Goal: Information Seeking & Learning: Learn about a topic

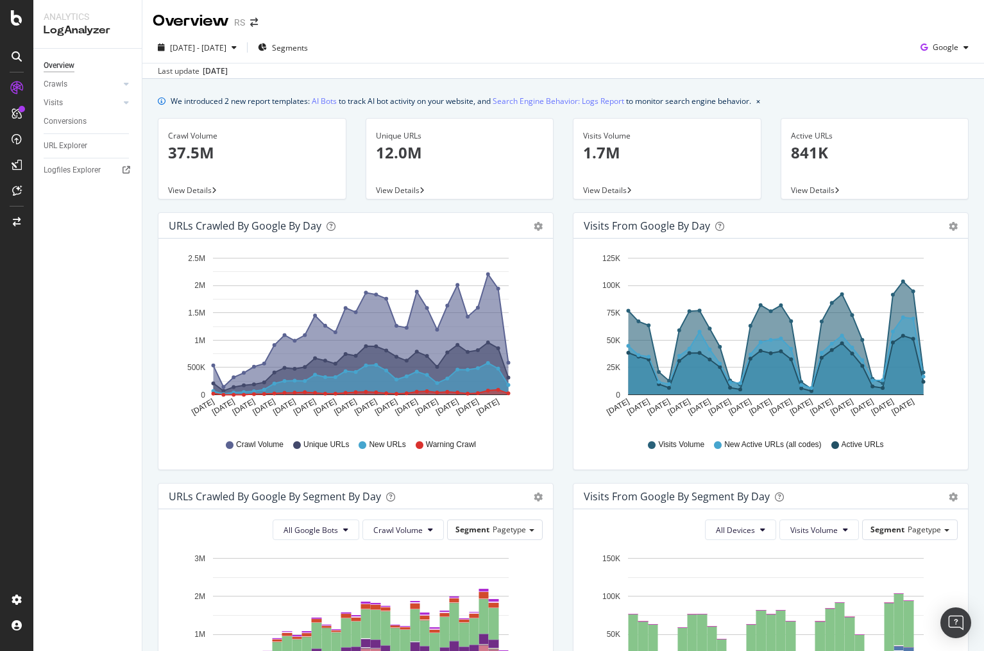
click at [811, 22] on div "Overview RS" at bounding box center [563, 16] width 842 height 32
click at [227, 51] on span "2025 Jul. 23rd - Aug. 21st" at bounding box center [198, 47] width 56 height 11
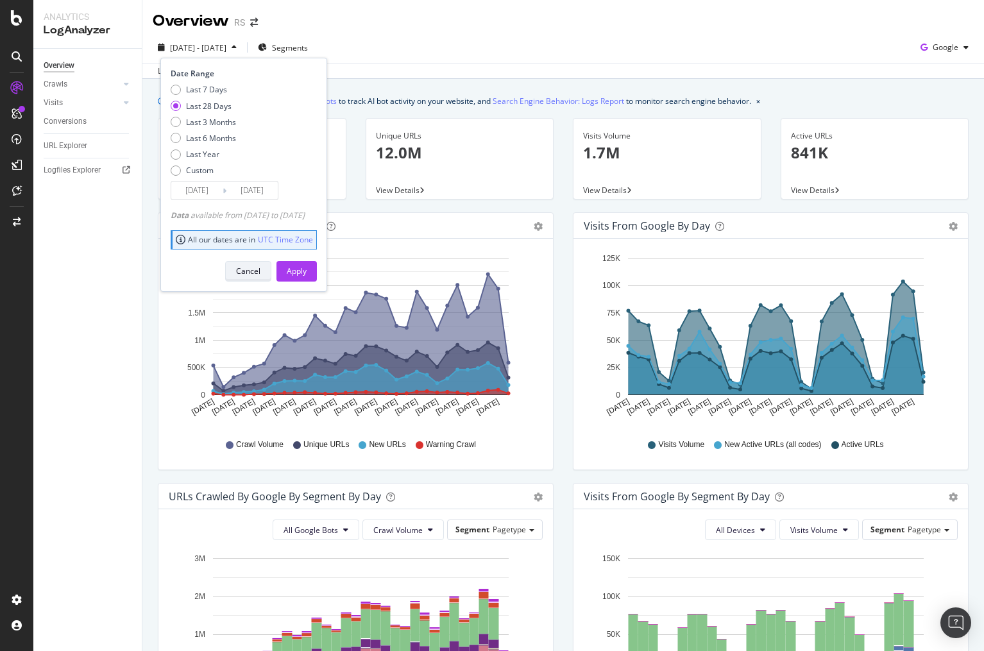
click at [261, 270] on div "Cancel" at bounding box center [248, 271] width 24 height 11
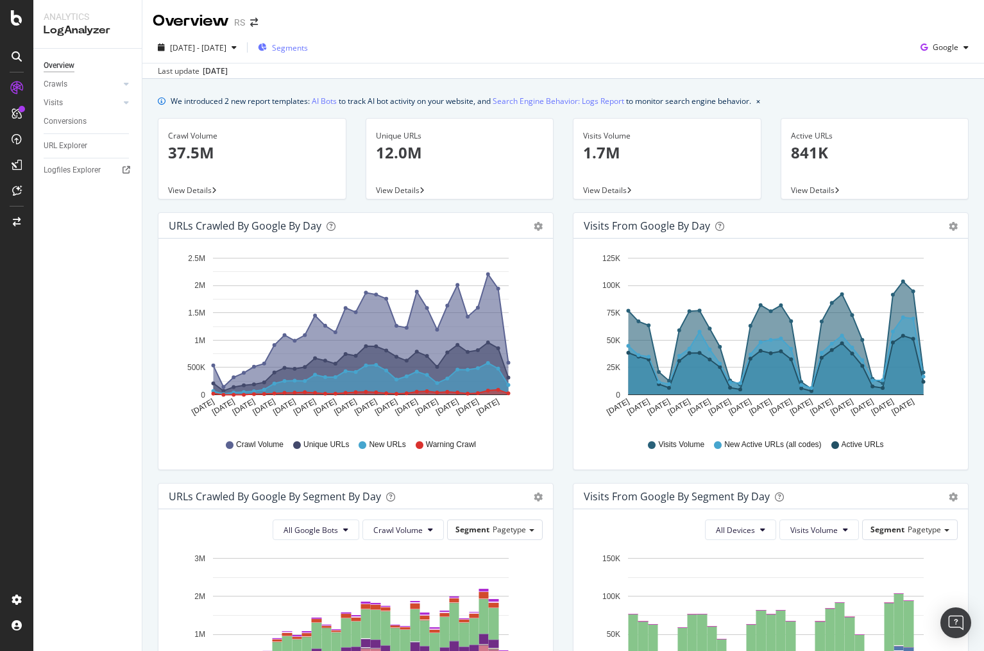
click at [308, 50] on span "Segments" at bounding box center [290, 47] width 36 height 11
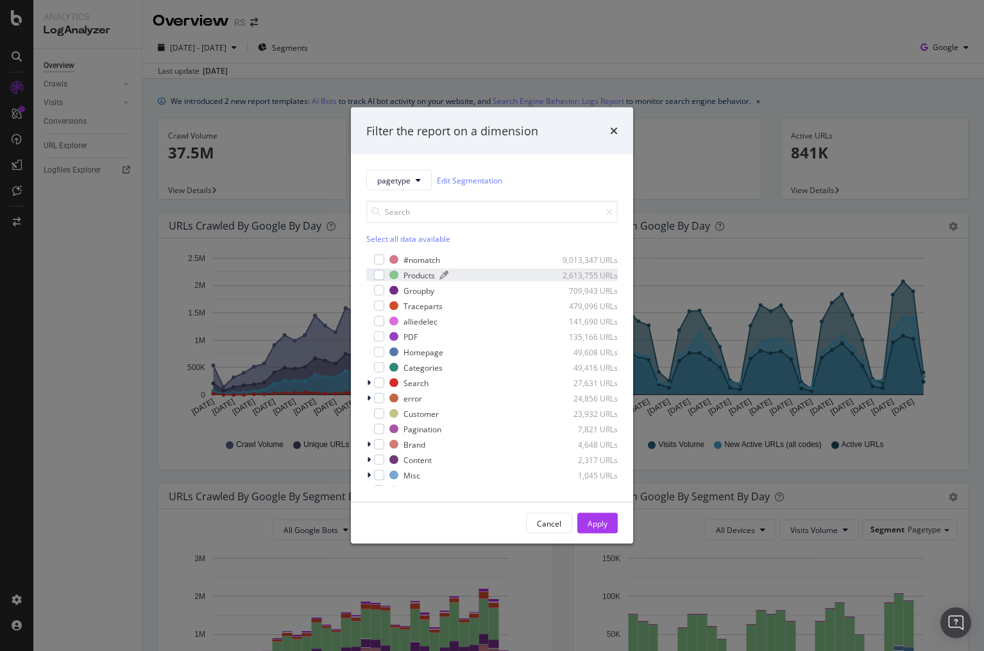
click at [406, 279] on div "Products" at bounding box center [419, 275] width 31 height 11
click at [604, 520] on div "Apply" at bounding box center [598, 523] width 20 height 11
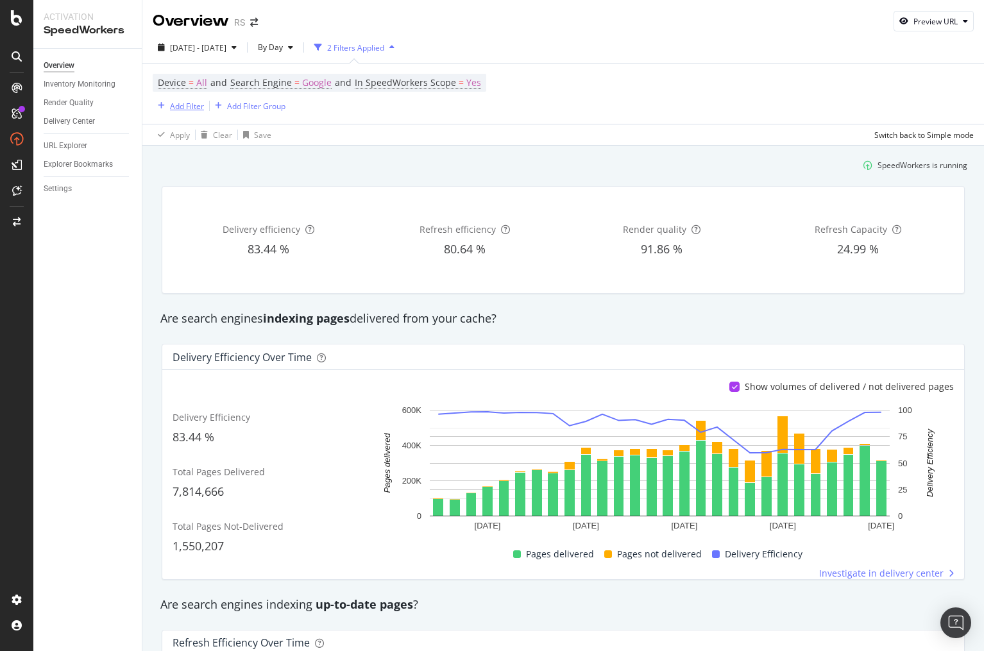
click at [176, 107] on div "Add Filter" at bounding box center [187, 106] width 34 height 11
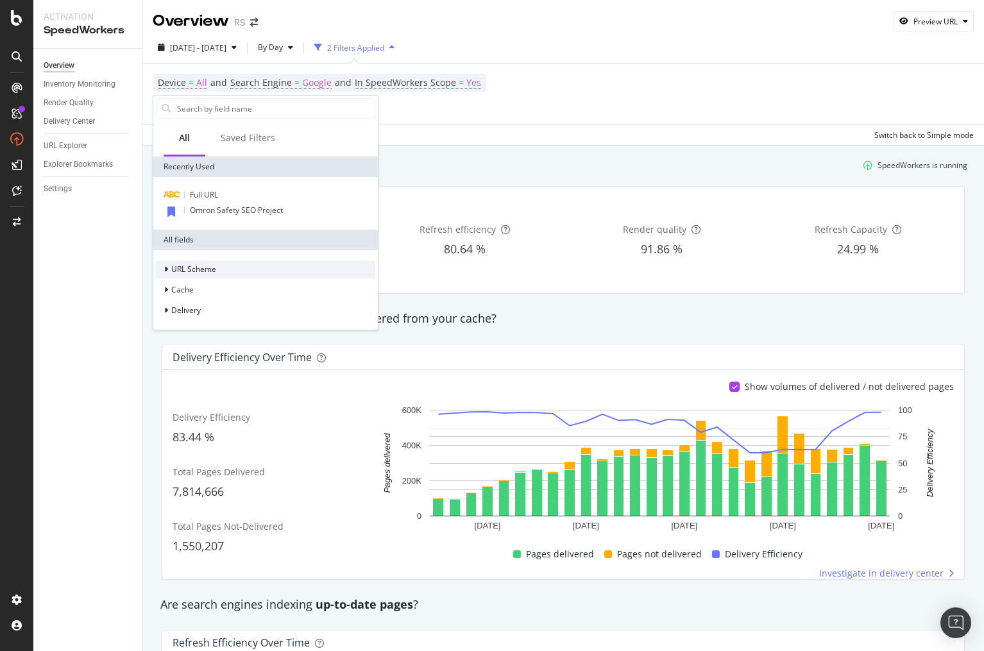
click at [214, 271] on span "URL Scheme" at bounding box center [193, 269] width 45 height 11
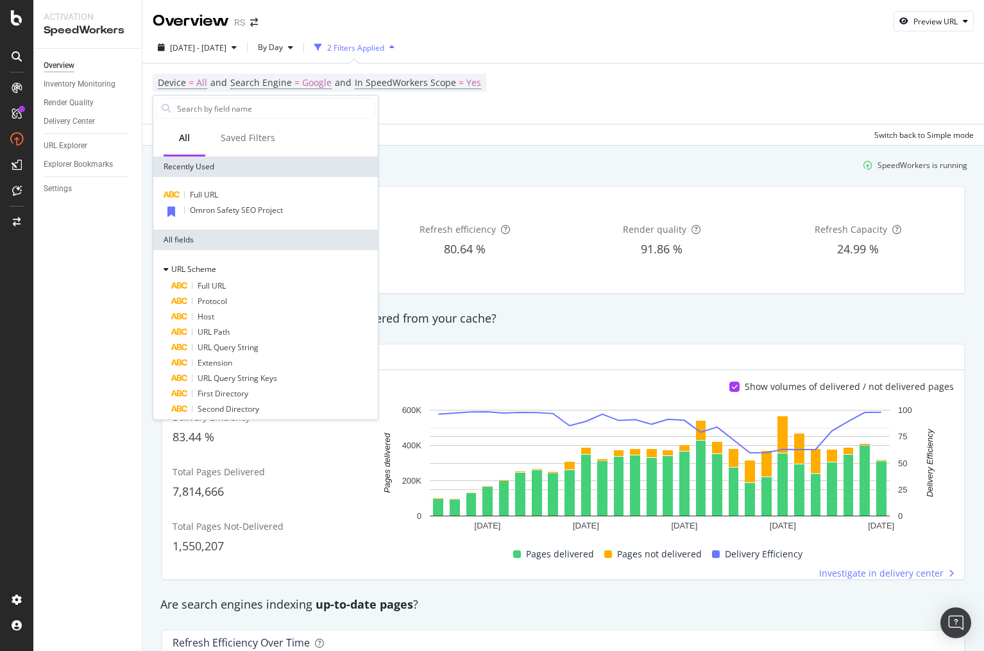
click at [538, 132] on div "Apply Clear Save Switch back to Simple mode" at bounding box center [563, 134] width 842 height 21
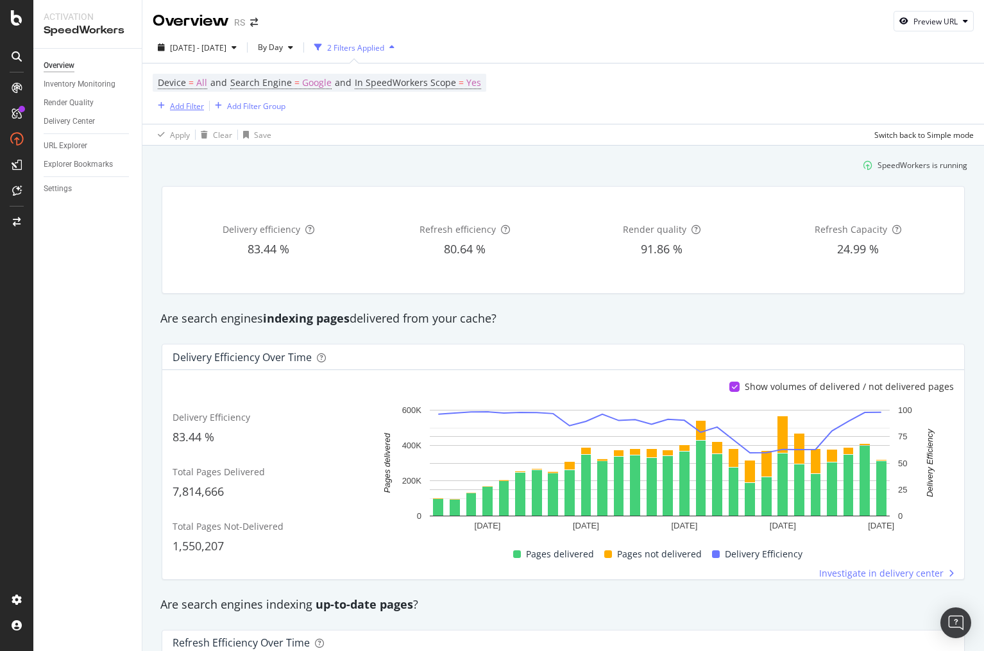
click at [187, 106] on div "Add Filter" at bounding box center [187, 106] width 34 height 11
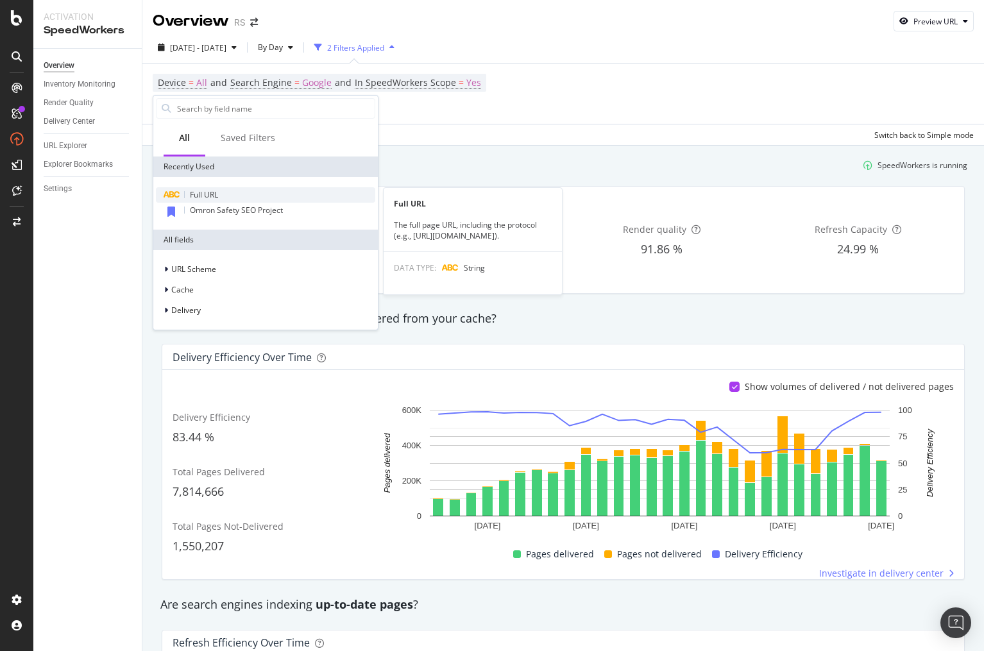
click at [193, 191] on span "Full URL" at bounding box center [204, 194] width 28 height 11
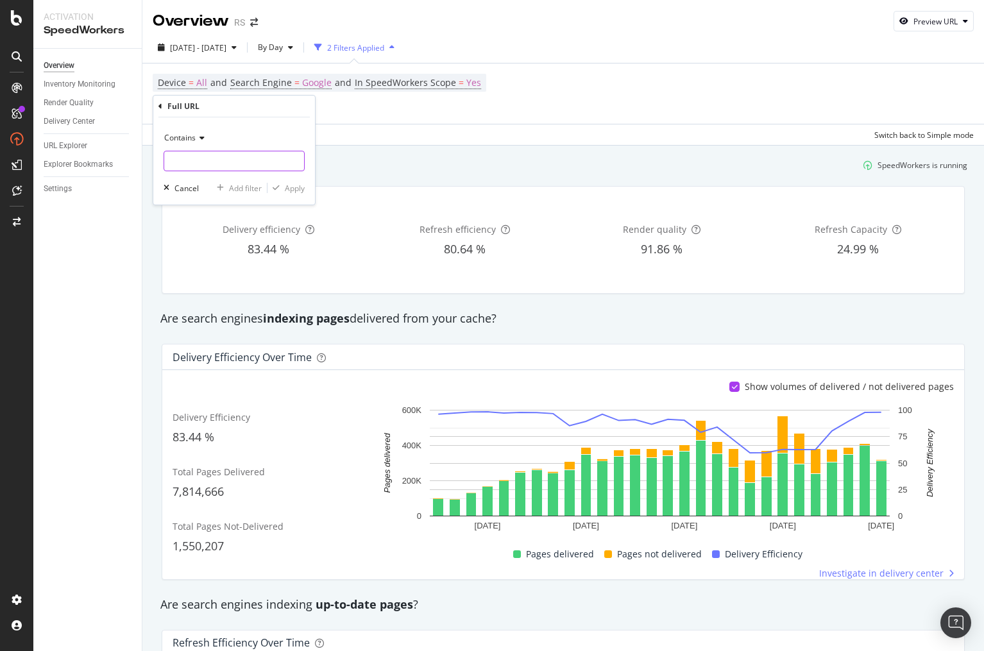
click at [218, 151] on input "text" at bounding box center [234, 161] width 140 height 21
type input "/product/"
click at [288, 192] on div "Apply" at bounding box center [295, 188] width 20 height 11
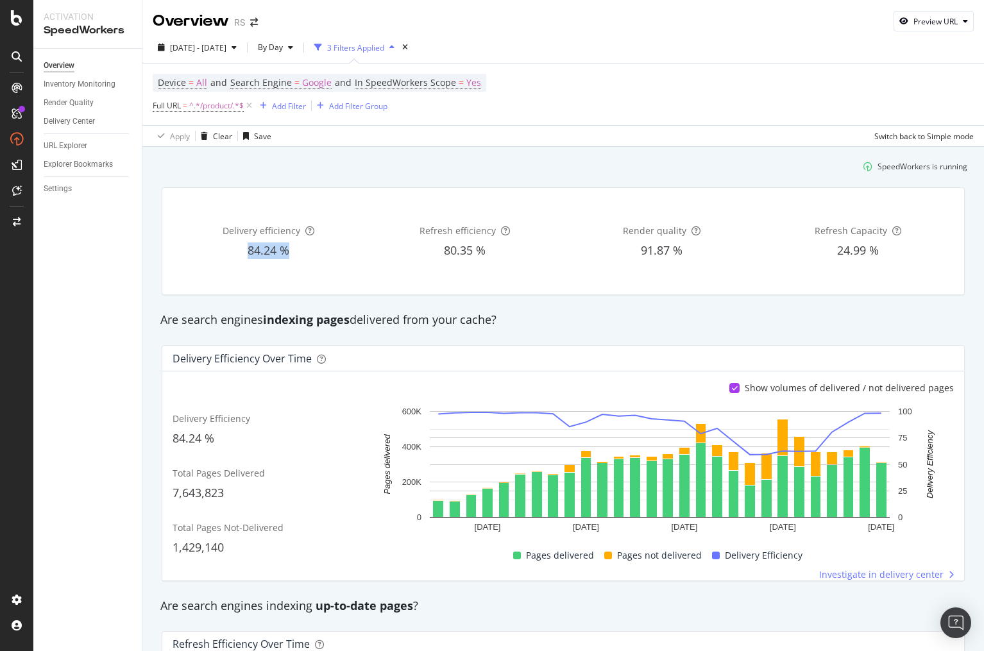
drag, startPoint x: 245, startPoint y: 253, endPoint x: 286, endPoint y: 252, distance: 40.4
click at [286, 252] on div "84.24 %" at bounding box center [269, 251] width 192 height 17
click at [253, 250] on span "84.24 %" at bounding box center [269, 250] width 42 height 15
drag, startPoint x: 248, startPoint y: 252, endPoint x: 264, endPoint y: 254, distance: 15.5
click at [264, 254] on span "84.24 %" at bounding box center [269, 250] width 42 height 15
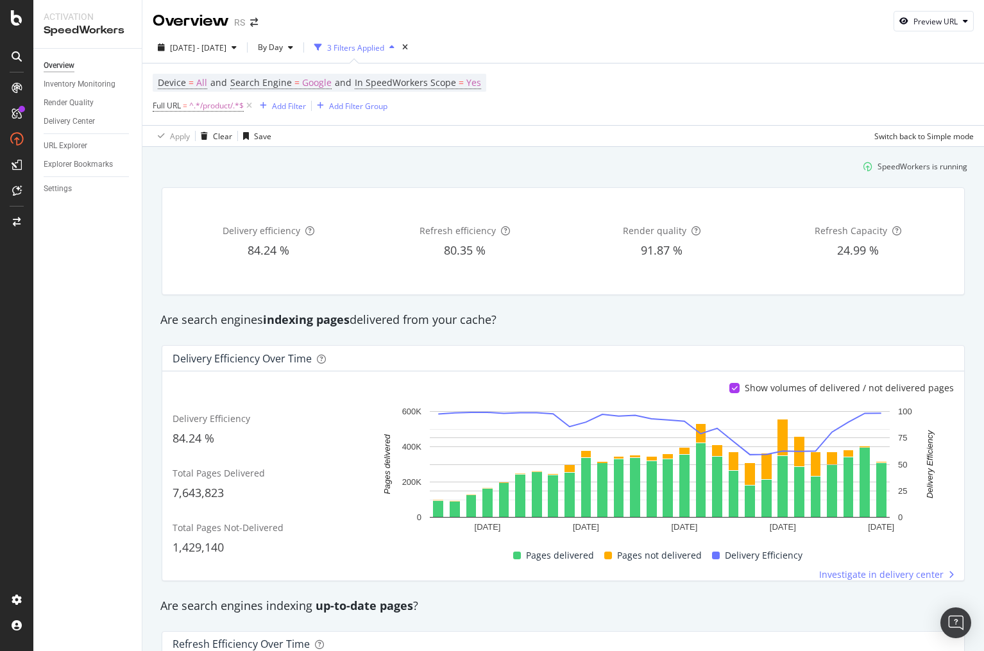
click at [340, 243] on div "84.24 %" at bounding box center [269, 251] width 192 height 17
